Goal: Find specific page/section: Find specific page/section

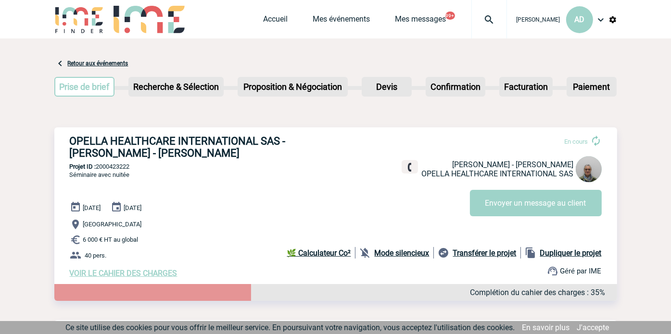
click at [478, 18] on img at bounding box center [489, 20] width 35 height 12
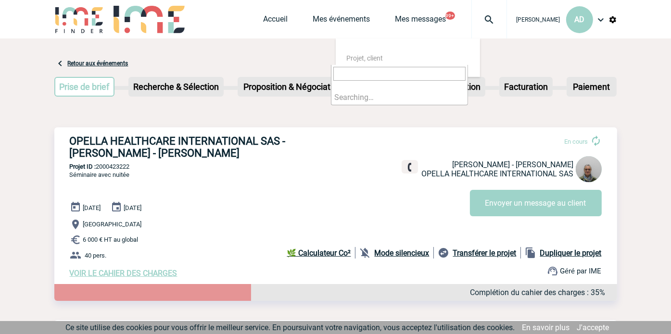
type input "2000420636"
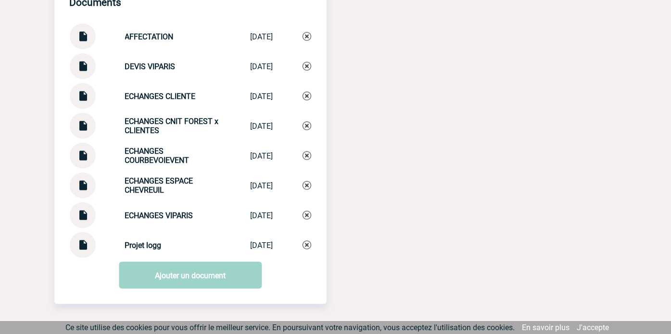
scroll to position [1010, 0]
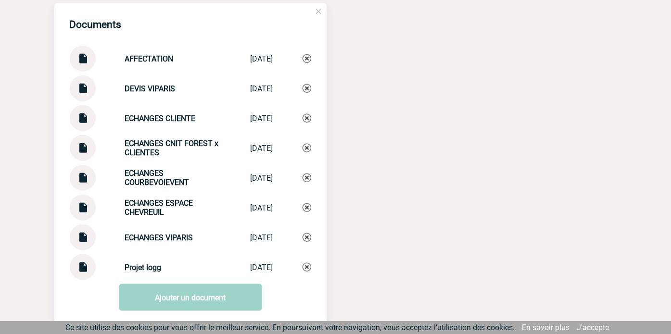
click at [90, 247] on div at bounding box center [83, 237] width 26 height 26
click at [85, 243] on img at bounding box center [82, 233] width 12 height 19
